Goal: Task Accomplishment & Management: Manage account settings

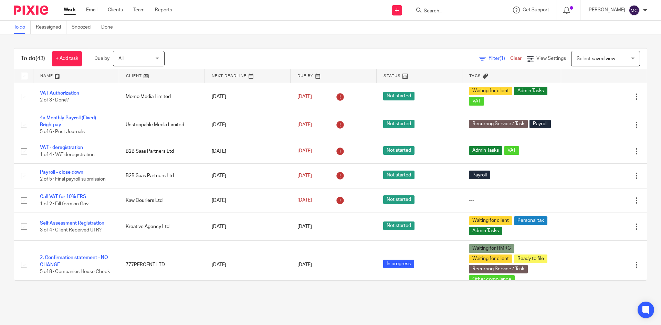
click at [435, 8] on input "Search" at bounding box center [454, 11] width 62 height 6
click at [433, 9] on input "Search" at bounding box center [454, 11] width 62 height 6
click at [450, 8] on input "Search" at bounding box center [454, 11] width 62 height 6
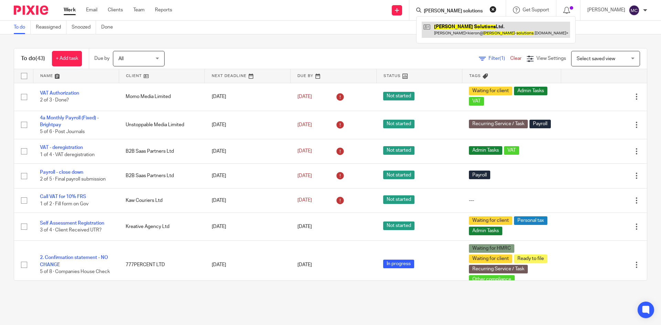
type input "kier solutions"
click at [455, 36] on link at bounding box center [496, 30] width 148 height 16
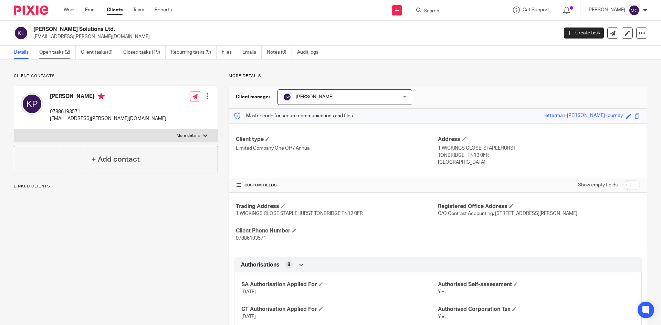
click at [51, 55] on link "Open tasks (2)" at bounding box center [57, 52] width 36 height 13
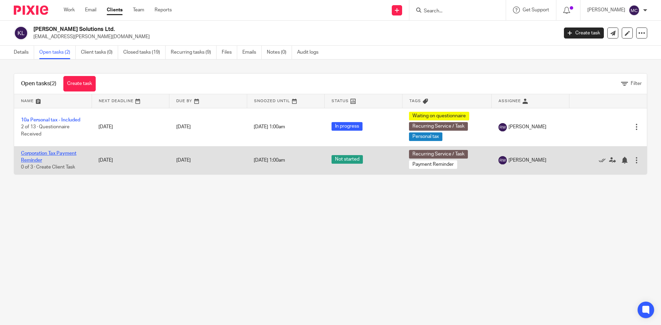
click at [60, 153] on link "Corporation Tax Payment Reminder" at bounding box center [48, 157] width 55 height 12
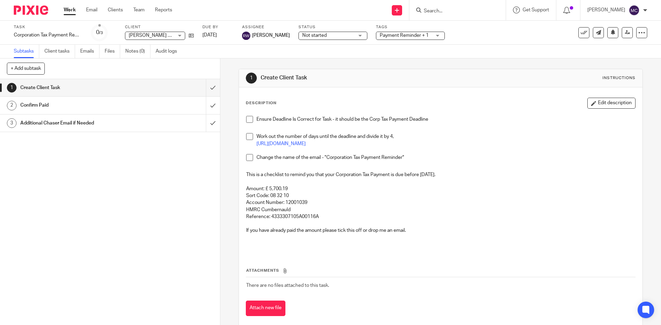
click at [83, 122] on h1 "Additional Chaser Email if Needed" at bounding box center [79, 123] width 119 height 10
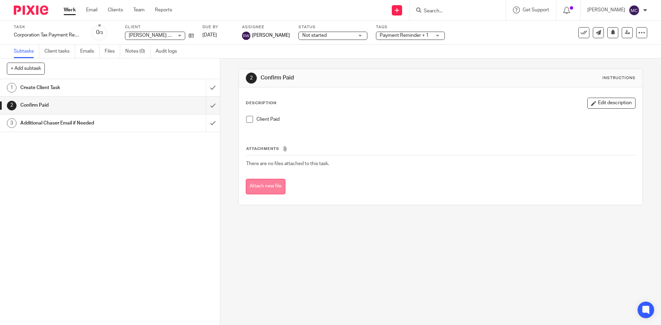
click at [269, 185] on button "Attach new file" at bounding box center [266, 186] width 40 height 15
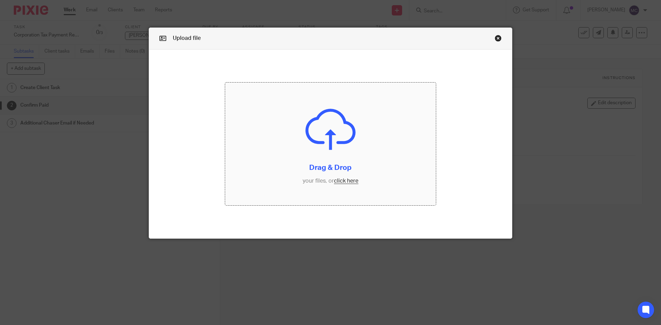
click at [344, 180] on input "file" at bounding box center [330, 144] width 211 height 123
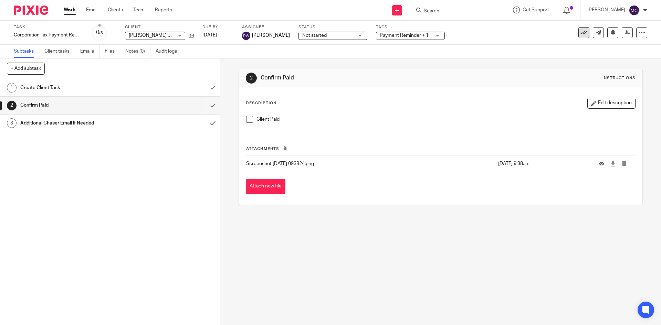
click at [580, 35] on icon at bounding box center [583, 32] width 7 height 7
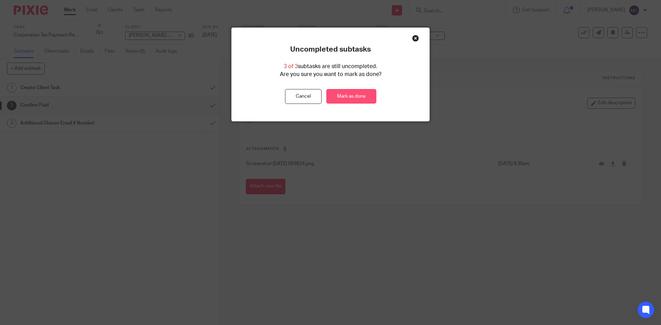
click at [344, 95] on link "Mark as done" at bounding box center [351, 96] width 50 height 15
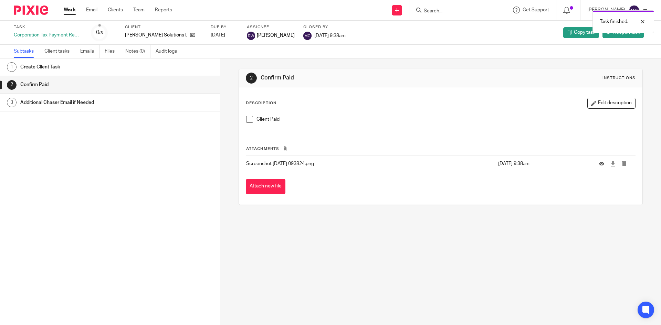
click at [75, 9] on link "Work" at bounding box center [70, 10] width 12 height 7
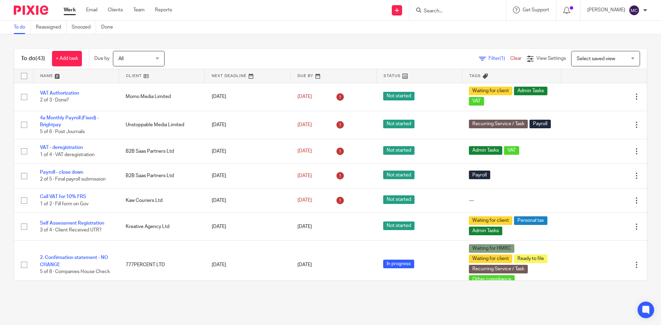
click at [434, 13] on input "Search" at bounding box center [454, 11] width 62 height 6
type input "two six"
click at [447, 23] on link at bounding box center [479, 32] width 115 height 21
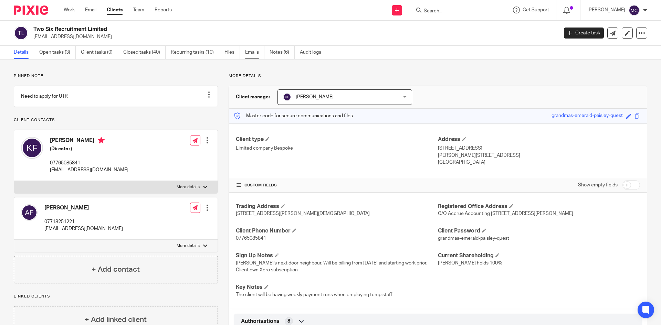
click at [248, 51] on link "Emails" at bounding box center [254, 52] width 19 height 13
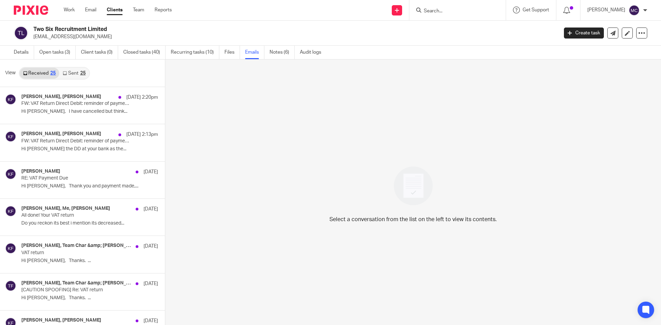
click at [68, 75] on link "Sent 25" at bounding box center [74, 73] width 30 height 11
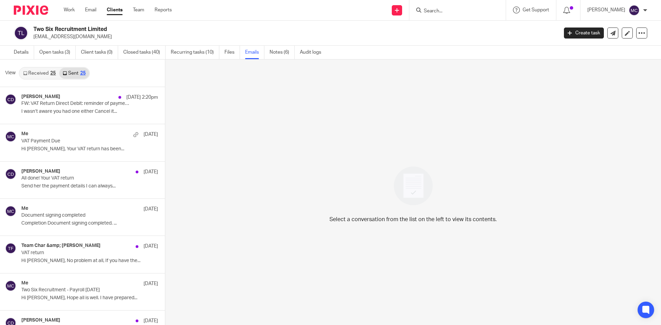
scroll to position [1, 0]
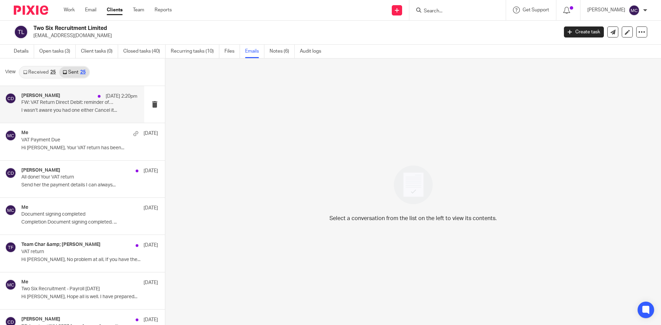
click at [55, 101] on p "FW: VAT Return Direct Debit: reminder of payment collection" at bounding box center [67, 103] width 93 height 6
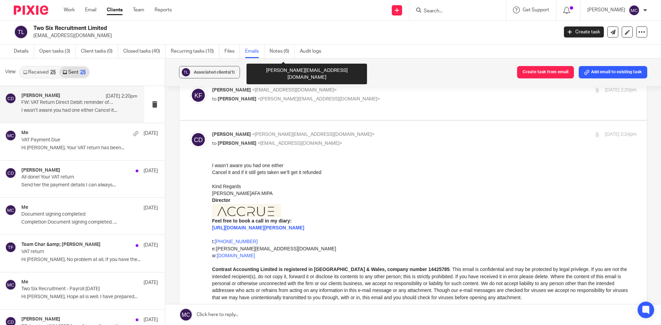
scroll to position [172, 0]
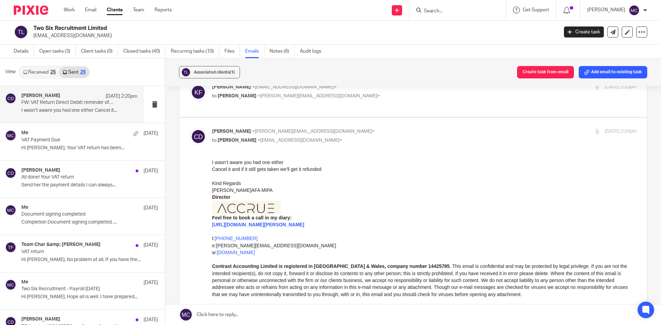
click at [352, 91] on div "kate foley <katefoley@twosixrecruitment.co.uk> to Chris Deakin <chris@accrueacc…" at bounding box center [353, 92] width 283 height 16
checkbox input "true"
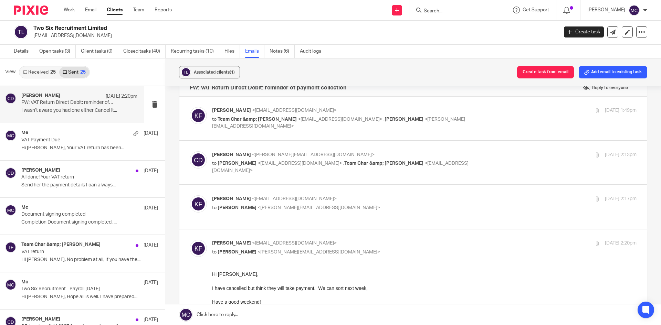
scroll to position [0, 0]
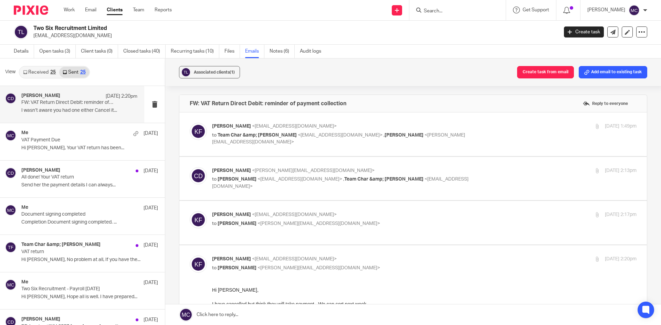
click at [423, 183] on p "to kate foley <katefoley@twosixrecruitment.co.uk> , Team Char &amp; Finn <team@…" at bounding box center [353, 183] width 283 height 14
checkbox input "true"
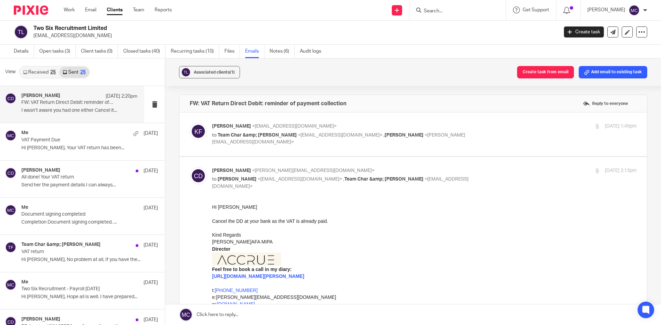
click at [453, 126] on p "kate foley <katefoley@twosixrecruitment.co.uk>" at bounding box center [353, 126] width 283 height 7
checkbox input "true"
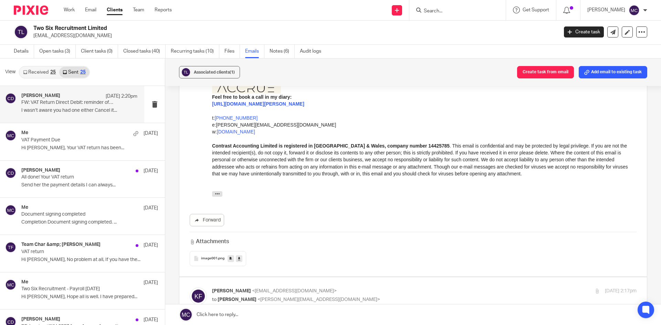
scroll to position [826, 0]
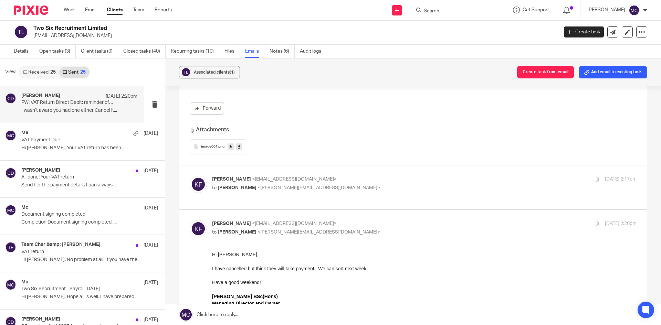
click at [336, 188] on p "to Chris Deakin <chris@accrueaccounting.co.uk>" at bounding box center [353, 188] width 283 height 7
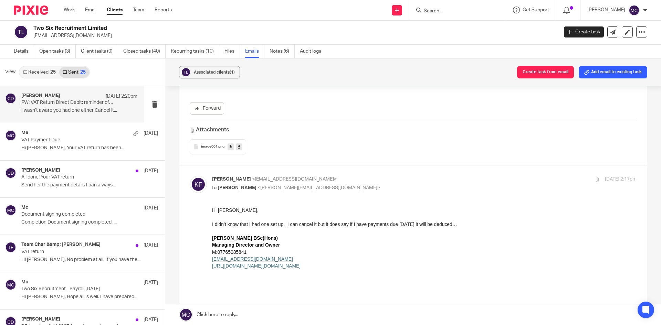
scroll to position [0, 0]
click at [338, 182] on p "kate foley <katefoley@twosixrecruitment.co.uk>" at bounding box center [353, 179] width 283 height 7
checkbox input "false"
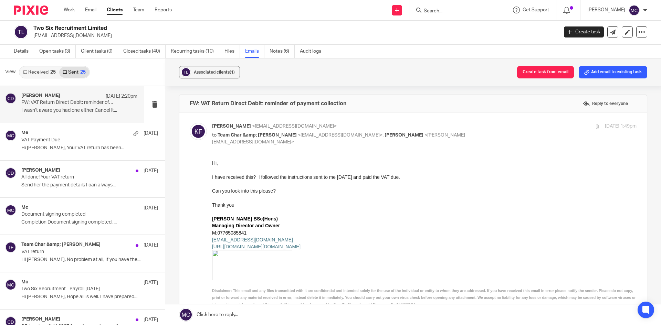
click at [450, 11] on input "Search" at bounding box center [454, 11] width 62 height 6
type input "cmviso"
click at [464, 30] on link at bounding box center [480, 30] width 116 height 16
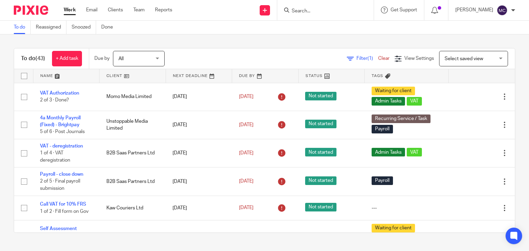
click at [307, 9] on input "Search" at bounding box center [322, 11] width 62 height 6
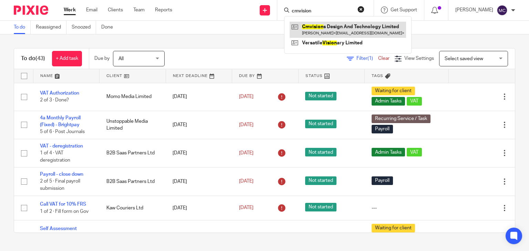
type input "cmvision"
click at [323, 32] on link at bounding box center [348, 30] width 116 height 16
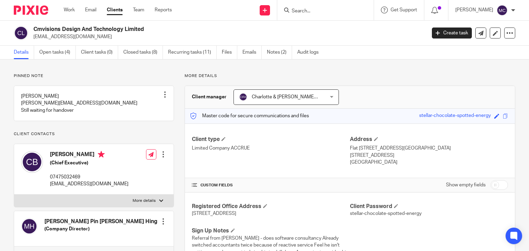
click at [103, 33] on p "[EMAIL_ADDRESS][DOMAIN_NAME]" at bounding box center [227, 36] width 388 height 7
click at [102, 33] on h2 "Cmvisions Design And Technology Limited" at bounding box center [188, 29] width 311 height 7
click at [106, 29] on h2 "Cmvisions Design And Technology Limited" at bounding box center [188, 29] width 311 height 7
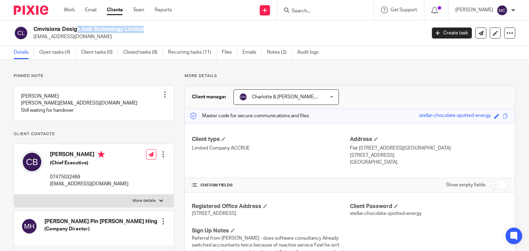
copy div "Cmvisions Design And Technology Limited"
click at [291, 42] on div "Cmvisions Design And Technology Limited [EMAIL_ADDRESS][DOMAIN_NAME] Create tas…" at bounding box center [264, 33] width 529 height 25
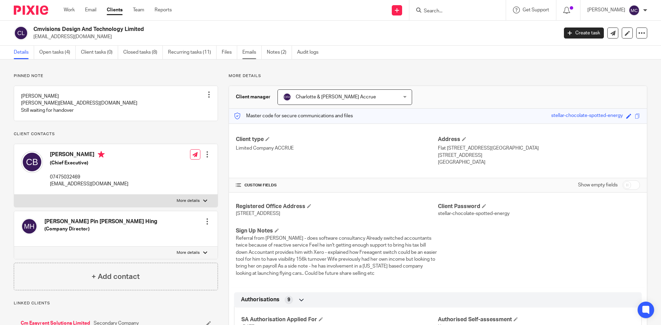
click at [251, 55] on link "Emails" at bounding box center [251, 52] width 19 height 13
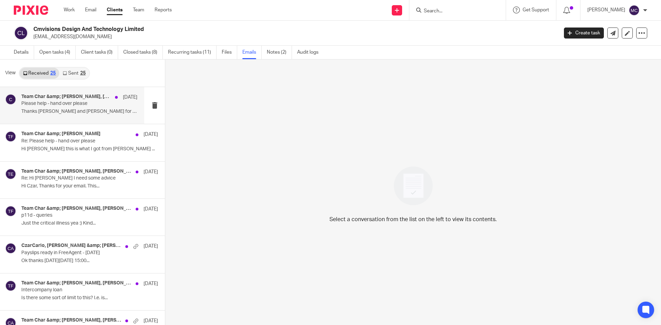
click at [88, 113] on p "Thanks [PERSON_NAME] and [PERSON_NAME] for sending this over. ..." at bounding box center [79, 112] width 116 height 6
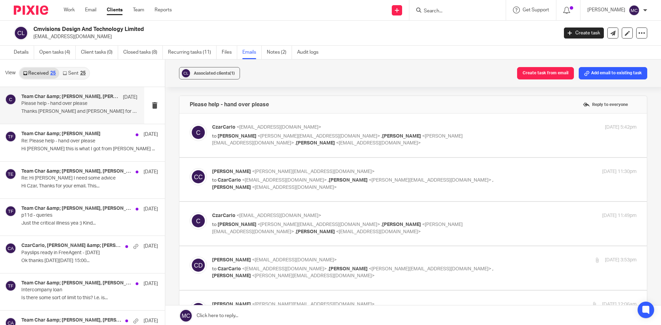
click at [302, 138] on span "<[PERSON_NAME][EMAIL_ADDRESS][DOMAIN_NAME]>" at bounding box center [319, 136] width 123 height 5
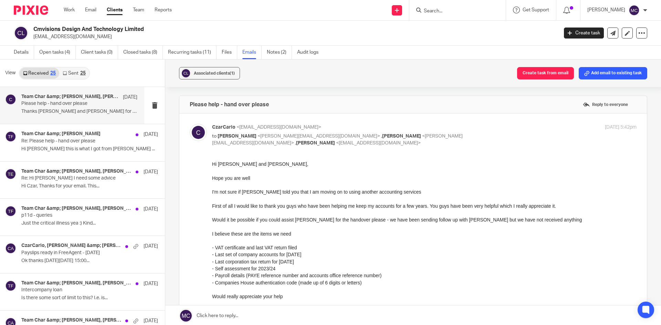
click at [302, 140] on p "to [PERSON_NAME] <[PERSON_NAME][EMAIL_ADDRESS][DOMAIN_NAME]> , [PERSON_NAME] <[…" at bounding box center [353, 140] width 283 height 14
checkbox input "false"
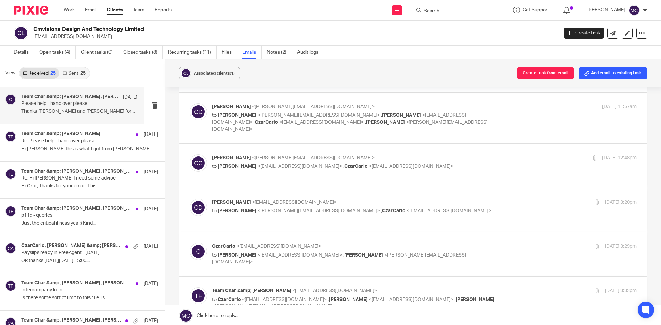
scroll to position [689, 0]
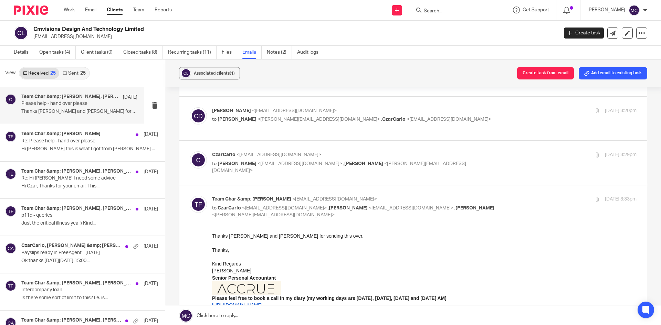
click at [323, 166] on div "CzarCarlo <[EMAIL_ADDRESS][DOMAIN_NAME]> to [PERSON_NAME] <[EMAIL_ADDRESS][DOMA…" at bounding box center [413, 162] width 447 height 23
click at [332, 143] on label at bounding box center [413, 163] width 468 height 44
click at [190, 151] on input "checkbox" at bounding box center [189, 151] width 0 height 0
checkbox input "true"
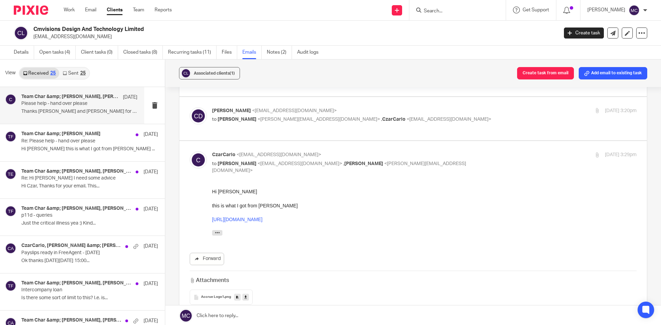
scroll to position [0, 0]
click at [87, 141] on p "Re: Please help - hand over please" at bounding box center [67, 141] width 93 height 6
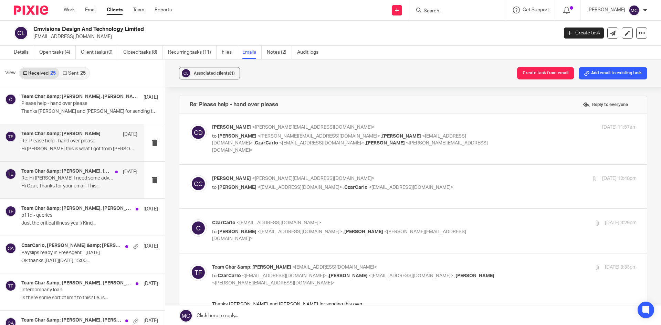
click at [105, 183] on p "Hi Czar, Thanks for your email. This..." at bounding box center [79, 186] width 116 height 6
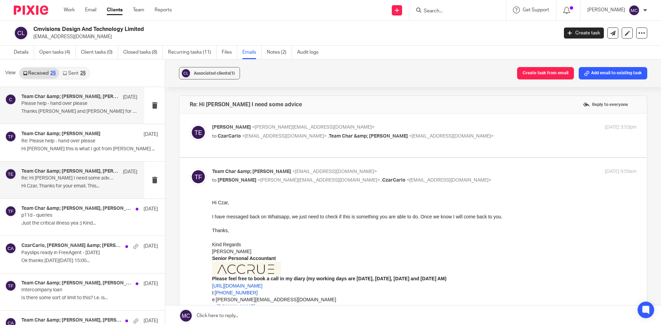
click at [89, 108] on div "Team Char &amp; [PERSON_NAME], [PERSON_NAME], [PERSON_NAME], [PERSON_NAME], [PE…" at bounding box center [79, 105] width 116 height 23
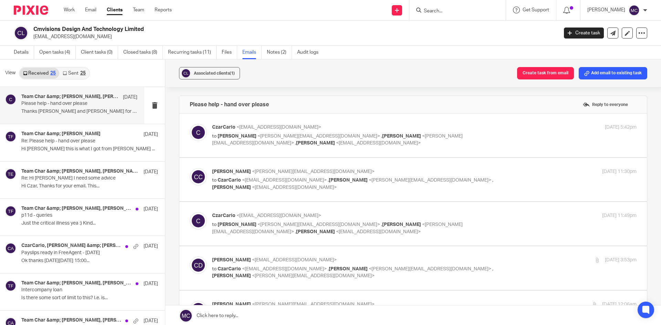
click at [351, 153] on label at bounding box center [413, 136] width 468 height 44
click at [190, 124] on input "checkbox" at bounding box center [189, 124] width 0 height 0
checkbox input "true"
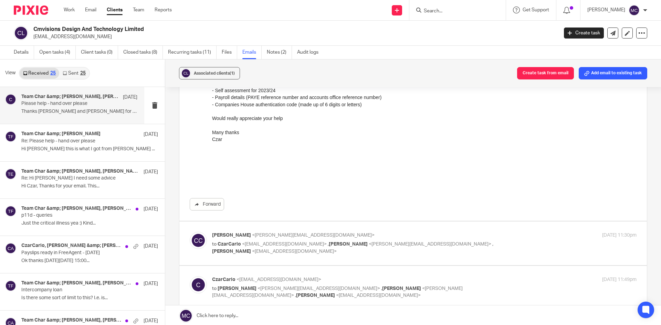
scroll to position [241, 0]
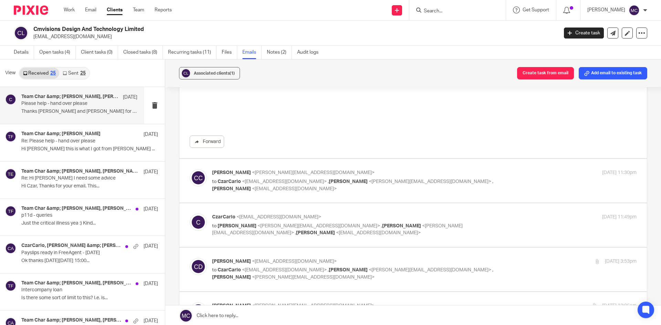
click at [319, 169] on p "[PERSON_NAME] <[PERSON_NAME][EMAIL_ADDRESS][DOMAIN_NAME]>" at bounding box center [353, 172] width 283 height 7
checkbox input "true"
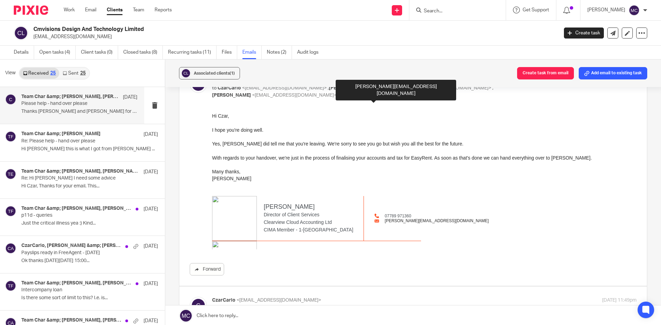
scroll to position [344, 0]
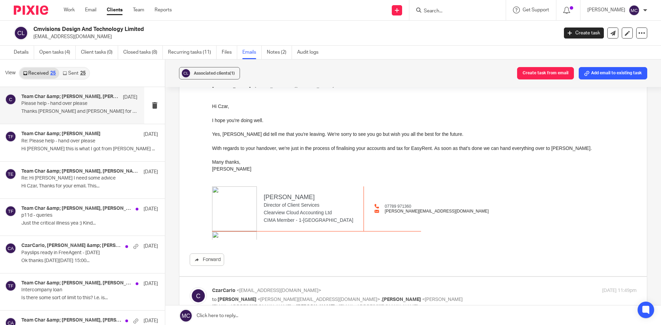
click at [460, 9] on input "Search" at bounding box center [454, 11] width 62 height 6
type input "l"
click at [296, 18] on div "Send new email Create task Add client Request signature Get Support Contact via…" at bounding box center [421, 10] width 479 height 20
click at [456, 13] on input "Search" at bounding box center [454, 11] width 62 height 6
